Goal: Check status

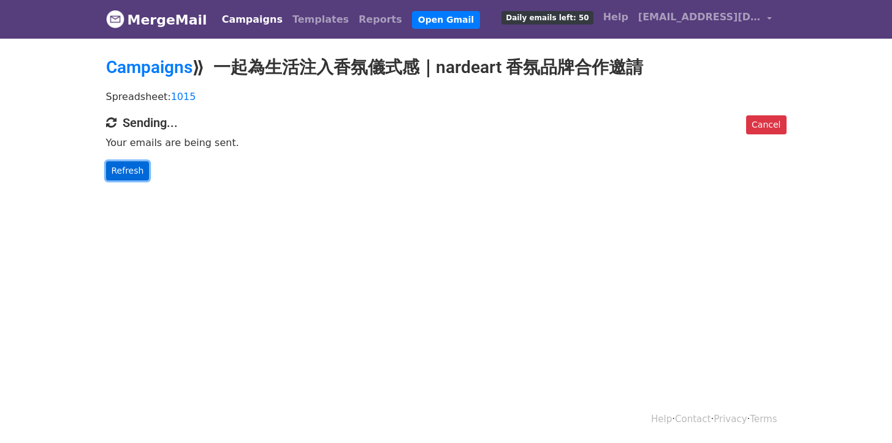
click at [113, 173] on link "Refresh" at bounding box center [128, 170] width 44 height 19
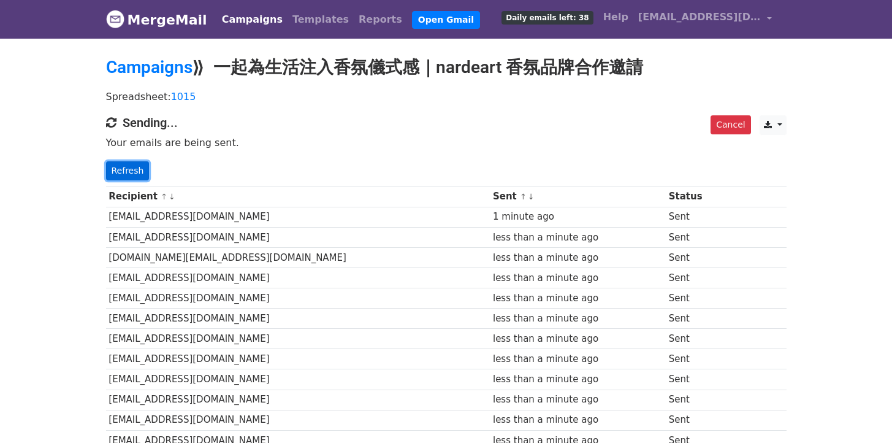
click at [129, 170] on link "Refresh" at bounding box center [128, 170] width 44 height 19
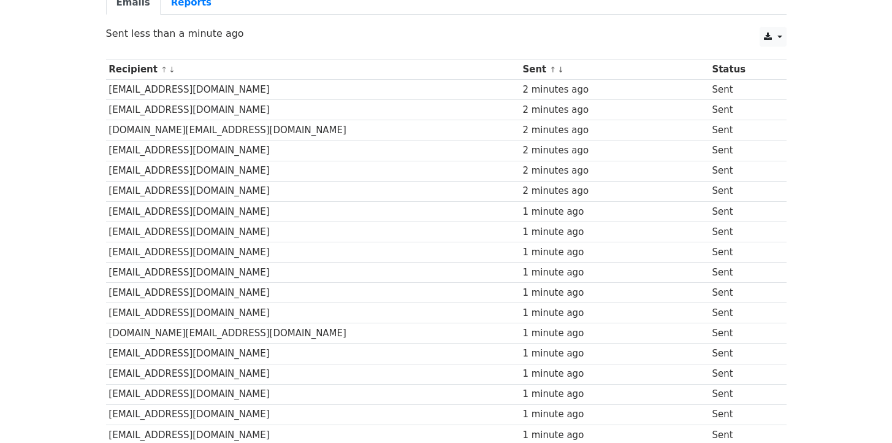
scroll to position [101, 0]
